Goal: Transaction & Acquisition: Obtain resource

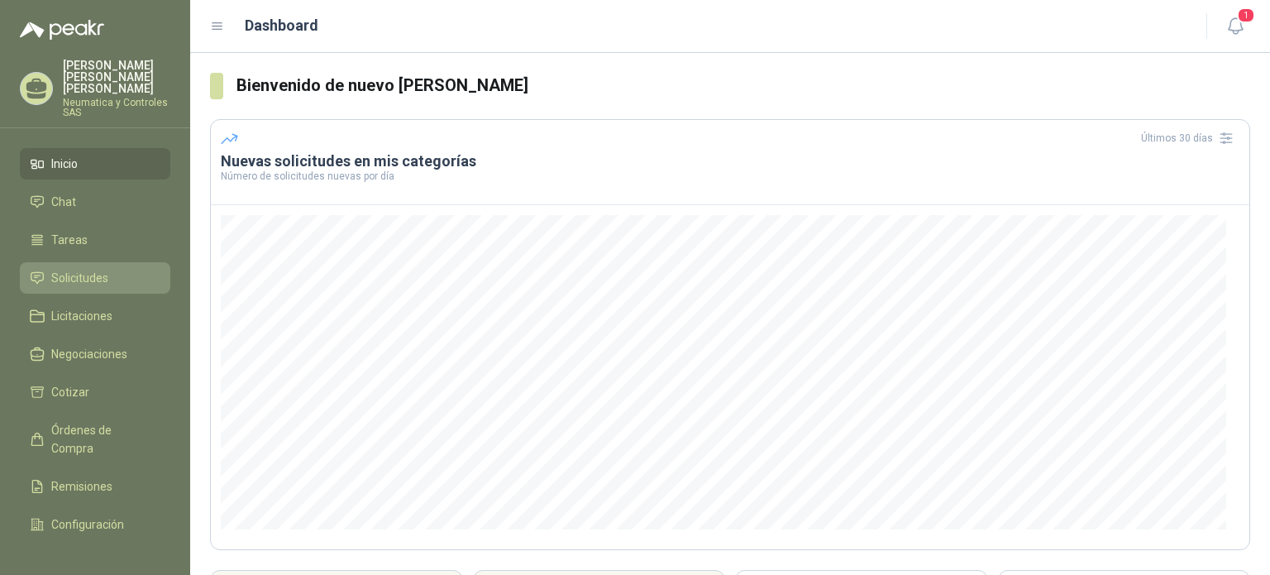
click at [57, 269] on span "Solicitudes" at bounding box center [79, 278] width 57 height 18
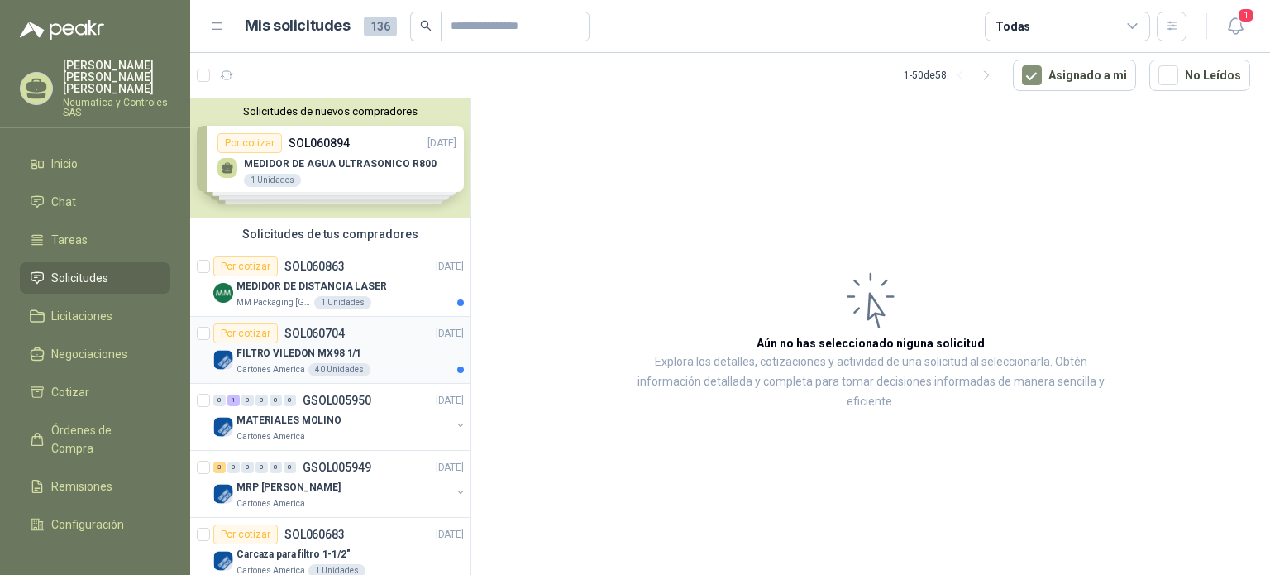
click at [375, 351] on div "FILTRO VILEDON MX98 1/1" at bounding box center [349, 353] width 227 height 20
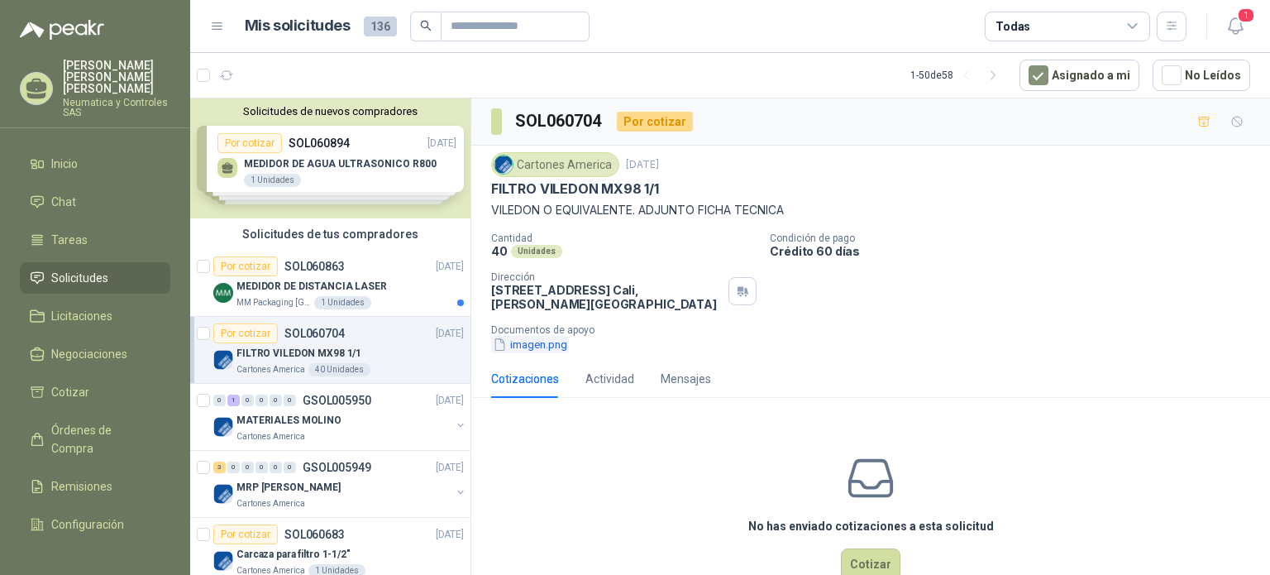
click at [532, 351] on button "imagen.png" at bounding box center [530, 344] width 78 height 17
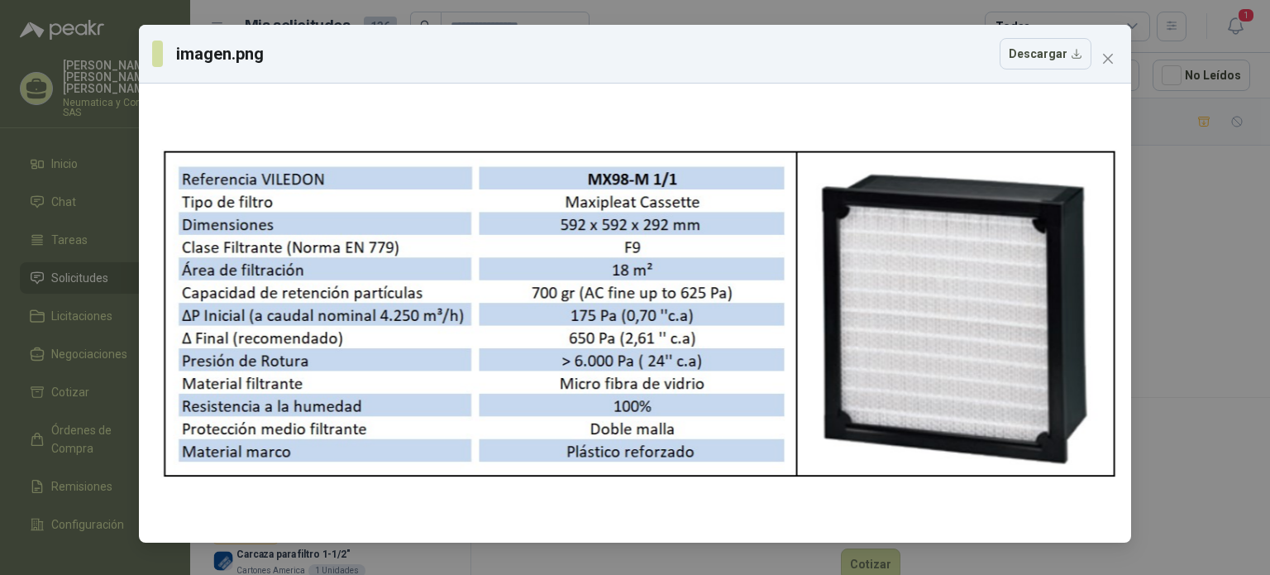
click at [1164, 178] on div "imagen.png Descargar" at bounding box center [635, 287] width 1270 height 575
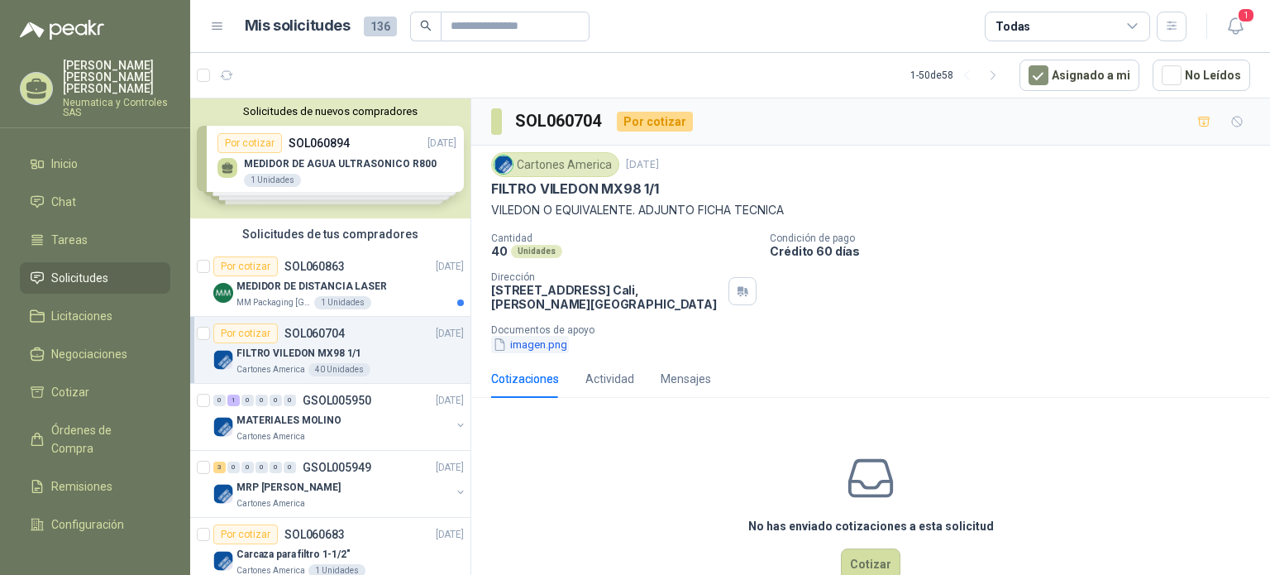
click at [537, 343] on button "imagen.png" at bounding box center [530, 344] width 78 height 17
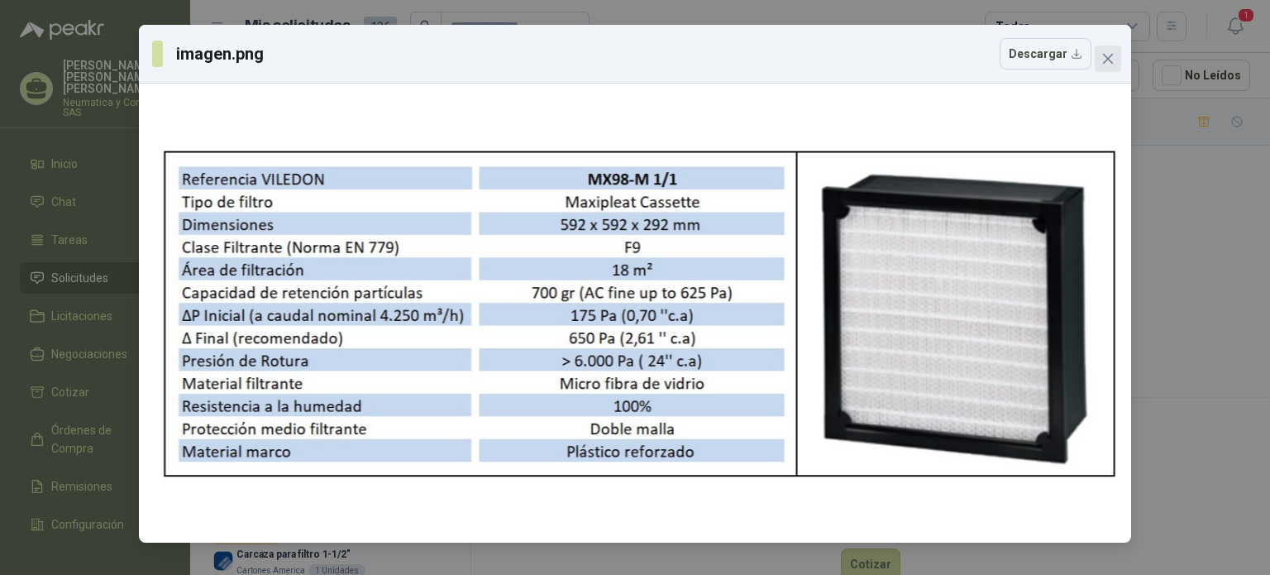
click at [1113, 59] on icon "close" at bounding box center [1107, 58] width 13 height 13
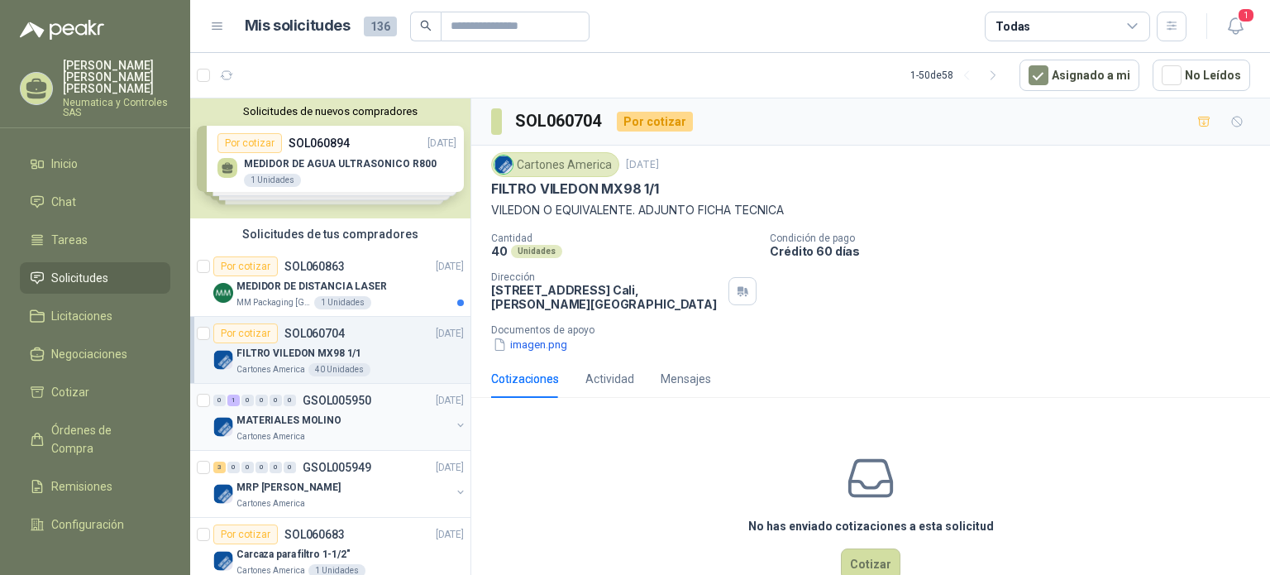
click at [379, 427] on div "MATERIALES MOLINO" at bounding box center [343, 420] width 214 height 20
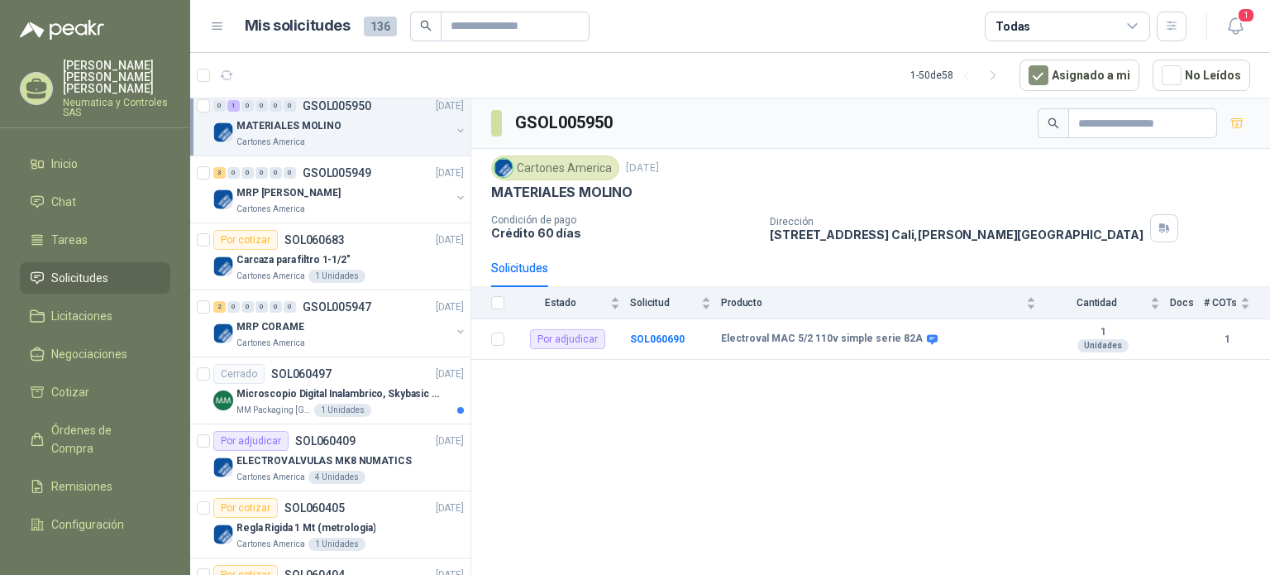
scroll to position [298, 0]
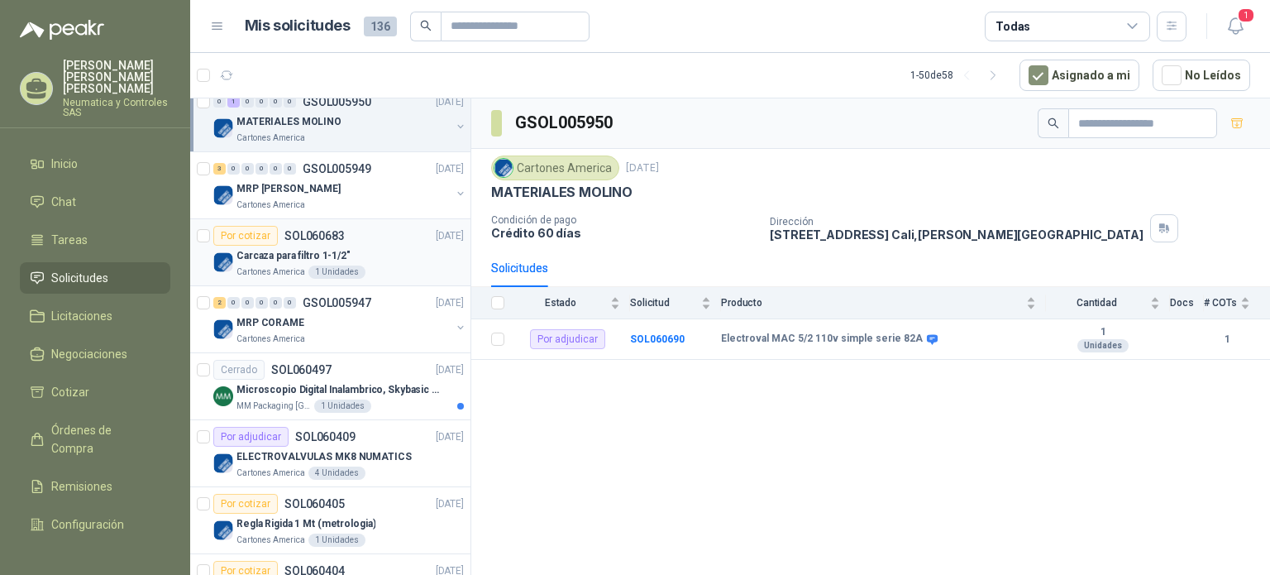
click at [346, 270] on div "1 Unidades" at bounding box center [336, 271] width 57 height 13
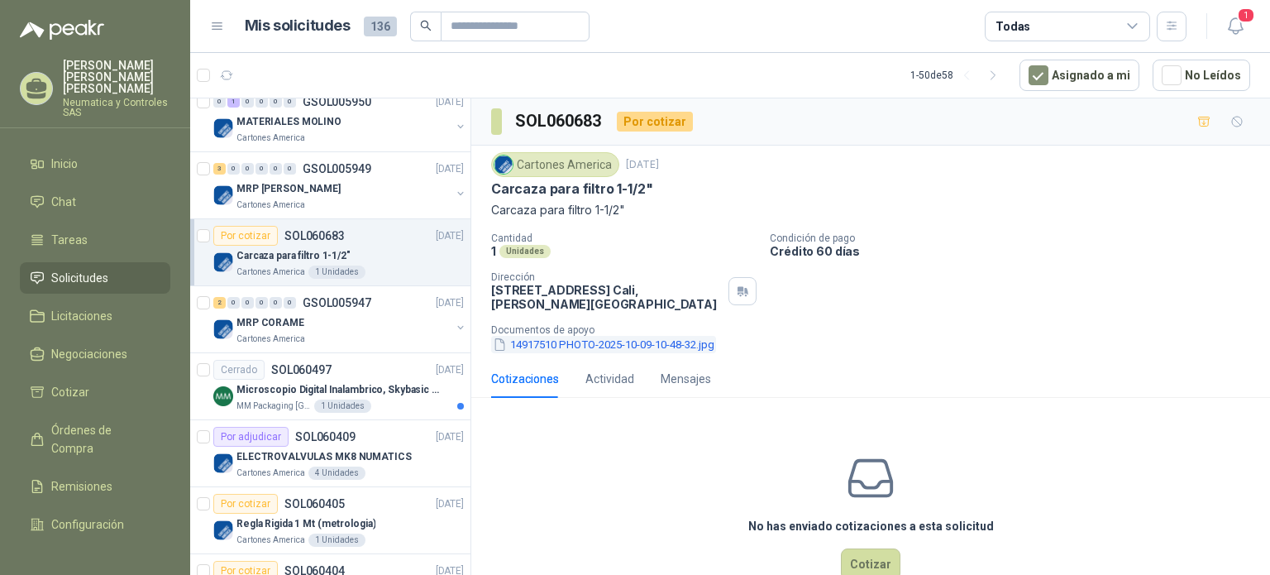
click at [637, 337] on button "14917510 PHOTO-2025-10-09-10-48-32.jpg" at bounding box center [603, 344] width 225 height 17
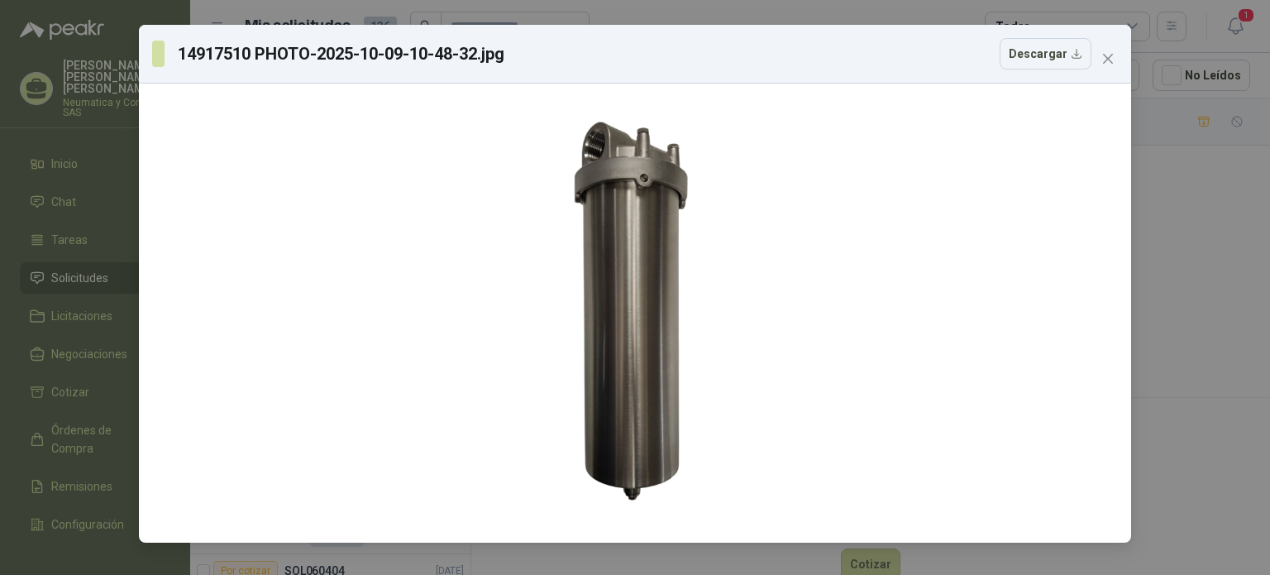
click at [1177, 265] on div "14917510 PHOTO-2025-10-09-10-48-32.jpg Descargar" at bounding box center [635, 287] width 1270 height 575
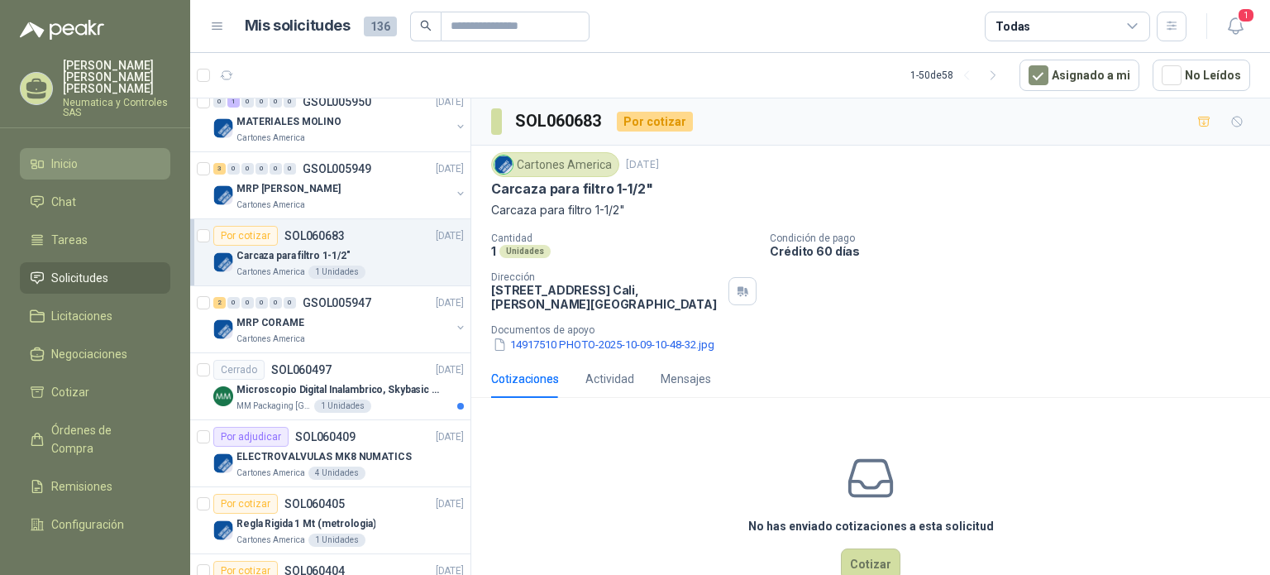
click at [66, 155] on span "Inicio" at bounding box center [64, 164] width 26 height 18
